Goal: Information Seeking & Learning: Learn about a topic

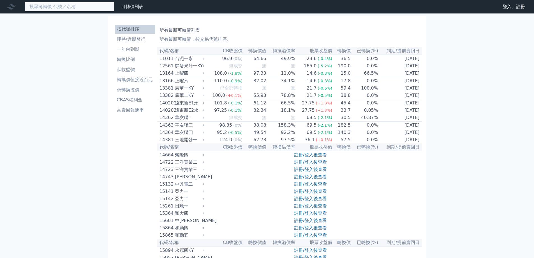
click at [77, 3] on input at bounding box center [70, 7] width 90 height 10
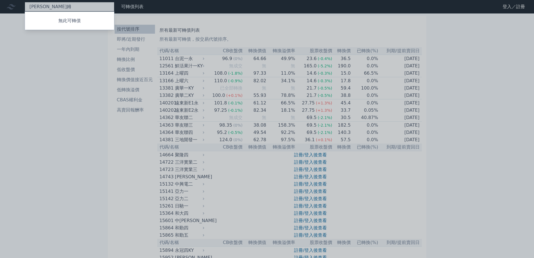
type input "艾"
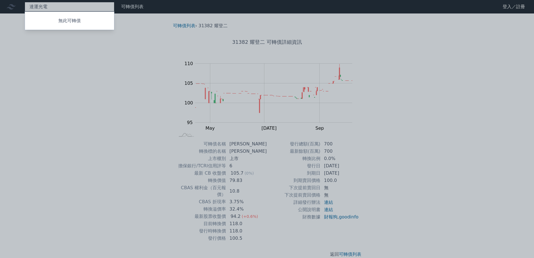
click at [56, 8] on div "達運光電 無此可轉債" at bounding box center [70, 7] width 90 height 10
type input "達"
type input "廣運"
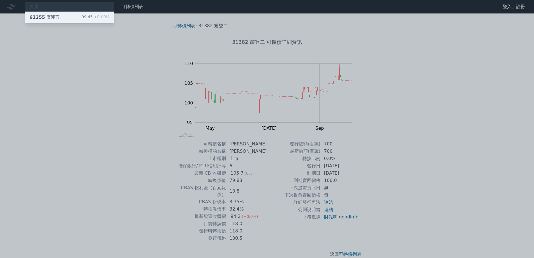
click at [60, 15] on div "61255 廣運五 99.45 +0.00%" at bounding box center [69, 17] width 89 height 11
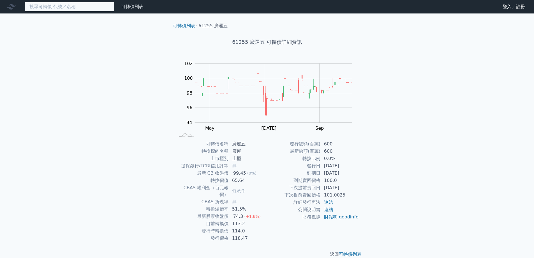
click at [85, 10] on input at bounding box center [70, 7] width 90 height 10
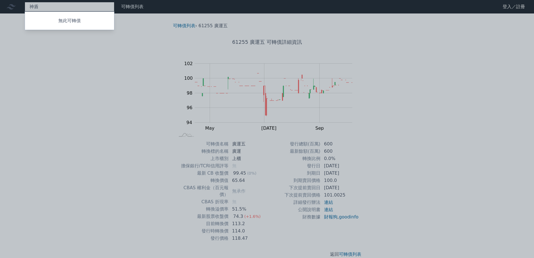
type input "[DEMOGRAPHIC_DATA]"
type input "昇陽半"
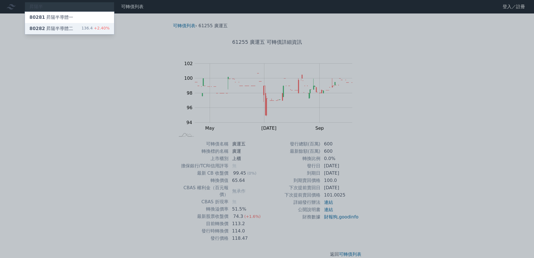
click at [84, 28] on div "136.4 +2.40%" at bounding box center [96, 28] width 28 height 7
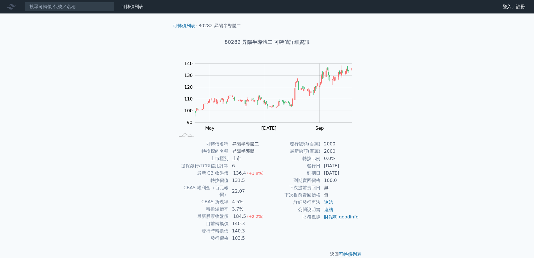
scroll to position [2, 0]
